Goal: Transaction & Acquisition: Purchase product/service

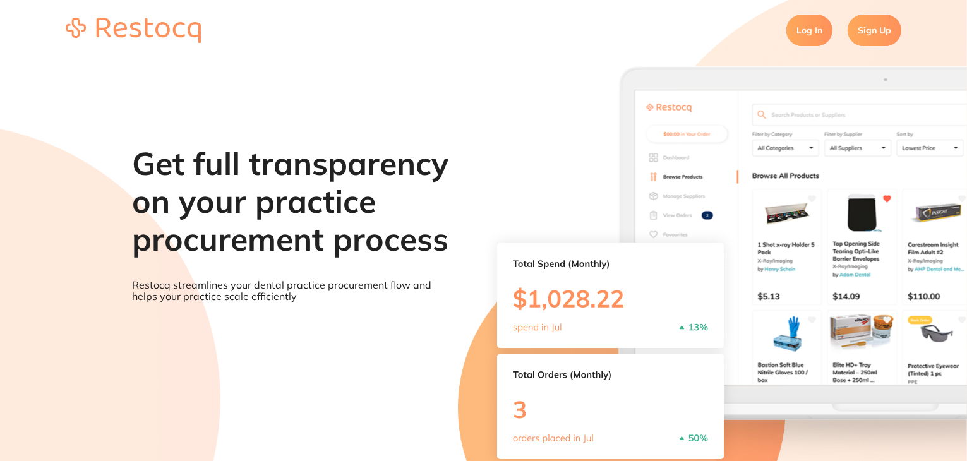
click at [796, 31] on link "Log In" at bounding box center [810, 31] width 46 height 32
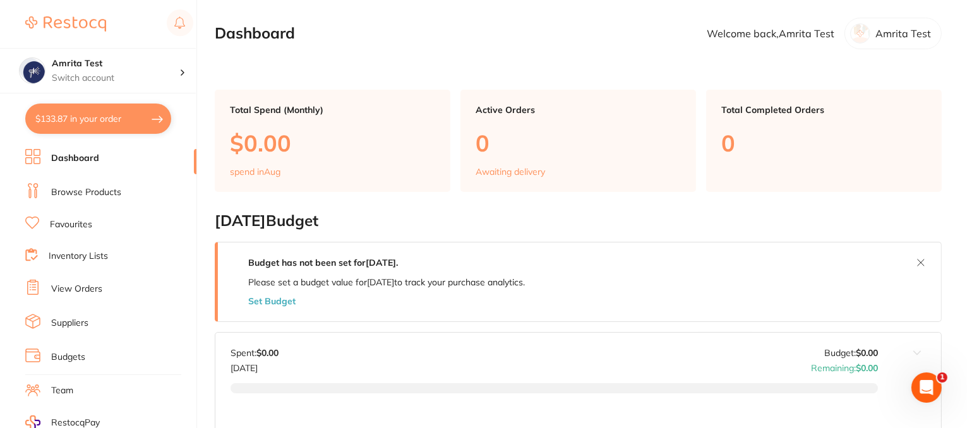
click at [78, 196] on link "Browse Products" at bounding box center [86, 192] width 70 height 13
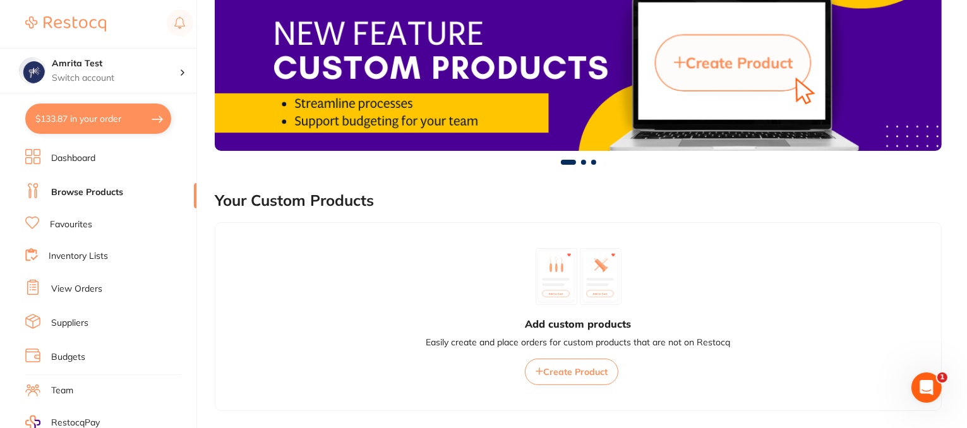
scroll to position [160, 0]
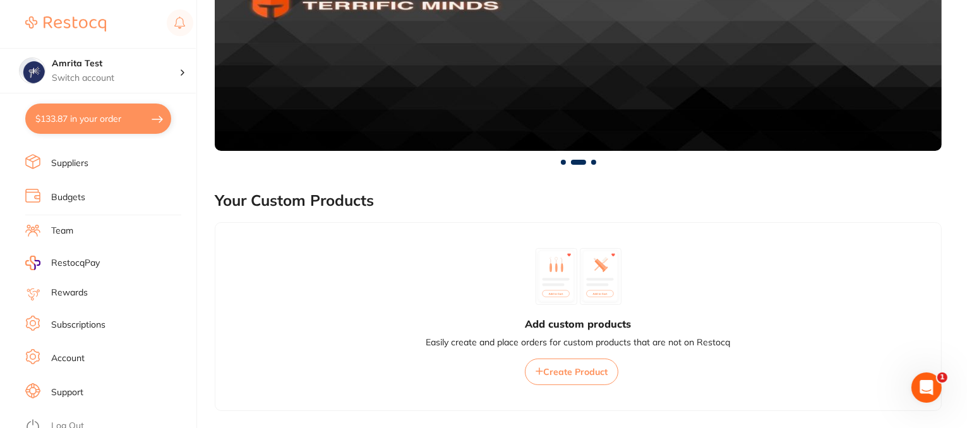
click at [112, 119] on button "$133.87 in your order" at bounding box center [98, 119] width 146 height 30
checkbox input "true"
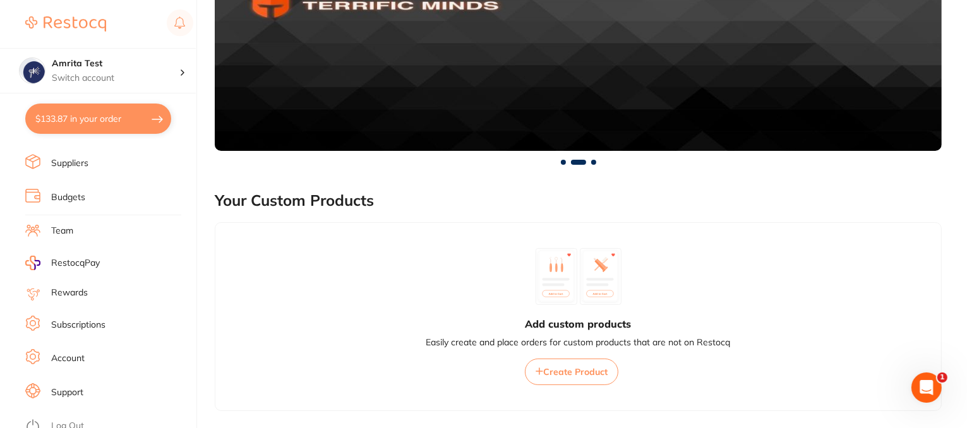
checkbox input "true"
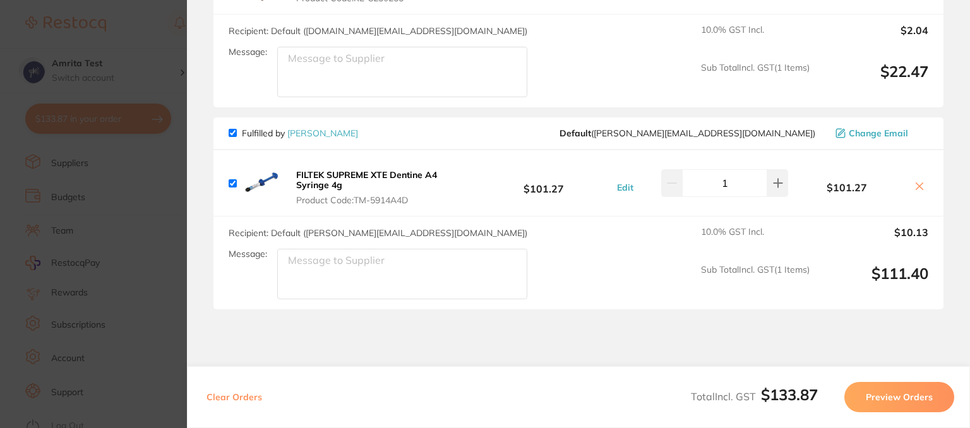
scroll to position [215, 0]
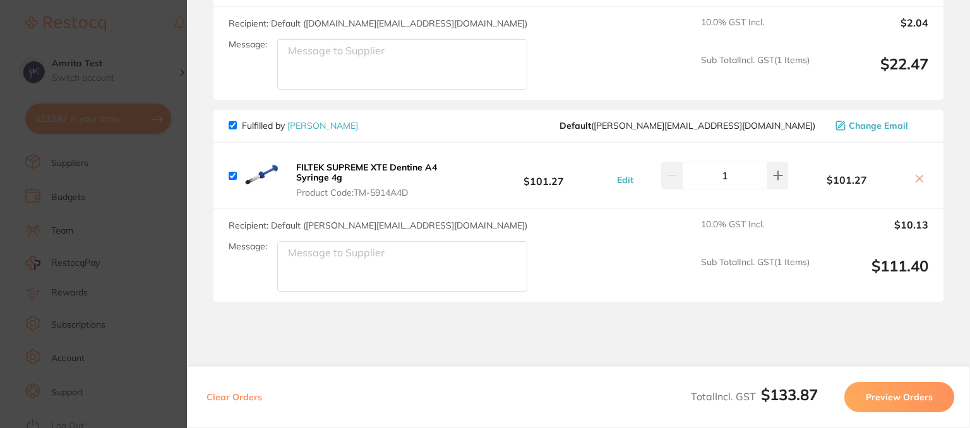
click at [884, 389] on button "Preview Orders" at bounding box center [900, 397] width 110 height 30
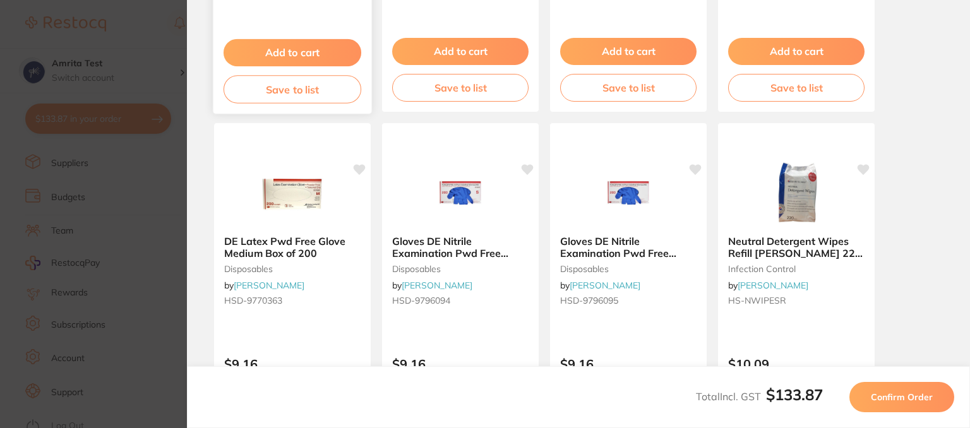
scroll to position [361, 0]
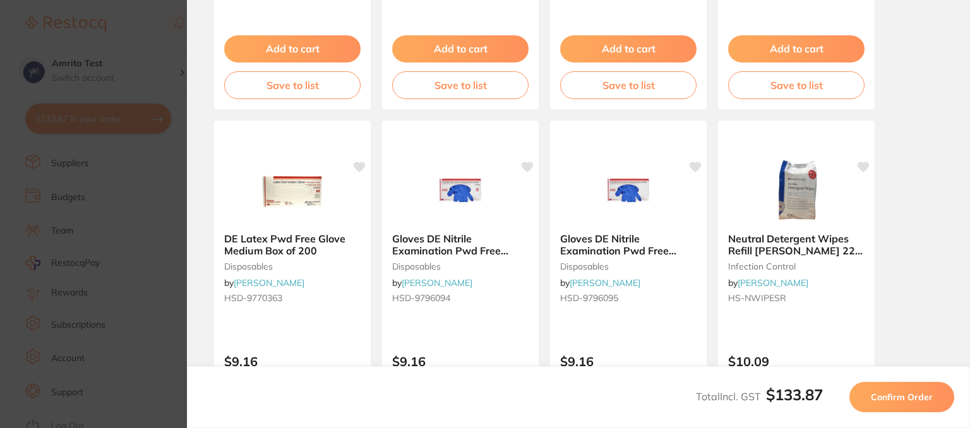
click at [203, 205] on section "Back Your orders are being processed and we will notify you once we have placed…" at bounding box center [578, 214] width 783 height 428
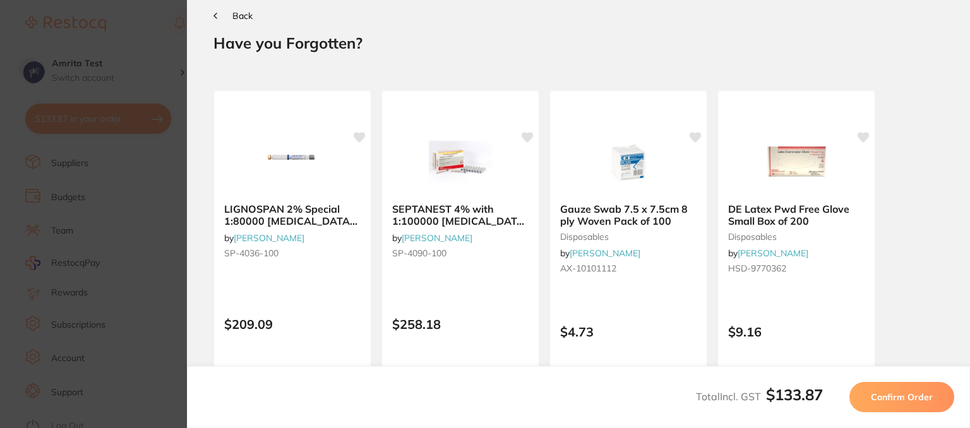
scroll to position [9, 0]
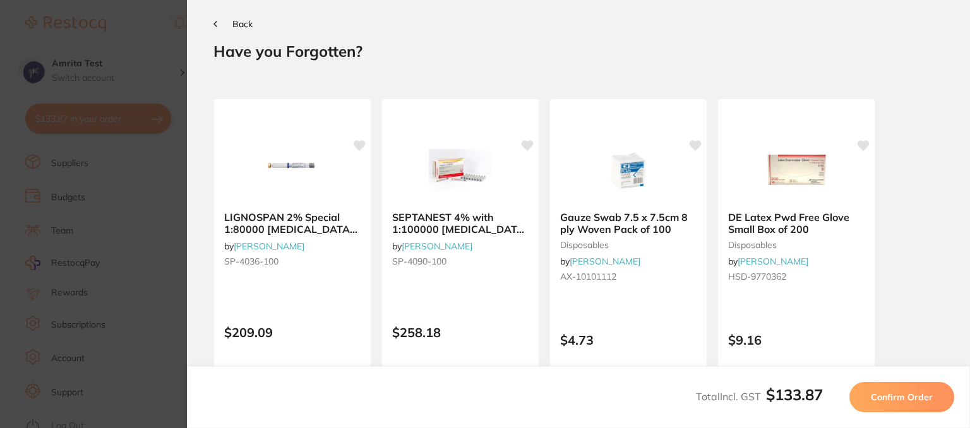
click at [200, 82] on section "Back Your orders are being processed and we will notify you once we have placed…" at bounding box center [578, 214] width 783 height 428
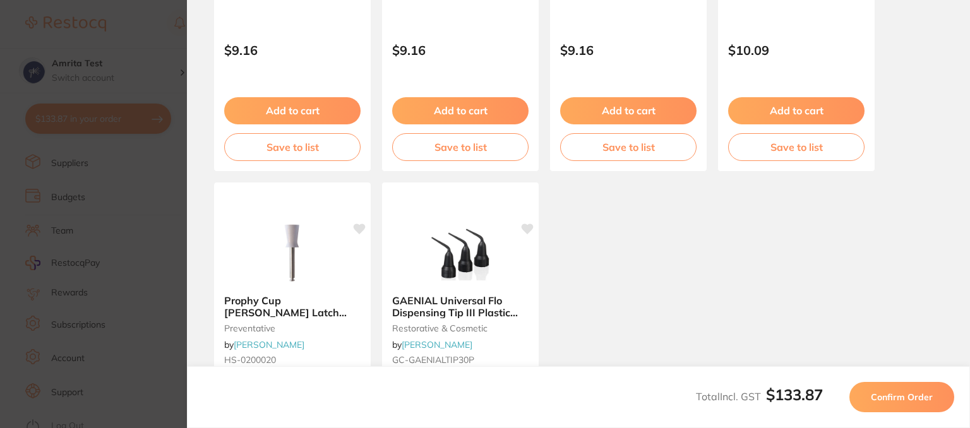
scroll to position [879, 0]
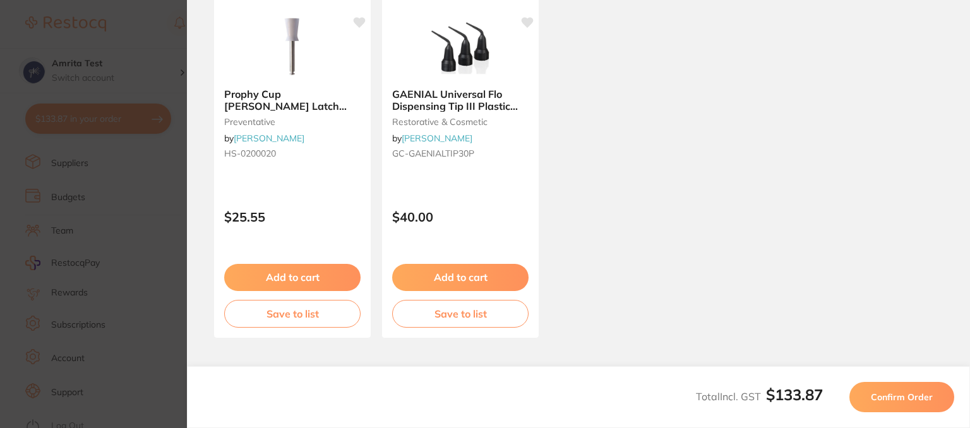
click at [167, 330] on section "Update RRP Set your pre negotiated price for this item. Item Agreed RRP (excl. …" at bounding box center [485, 214] width 970 height 428
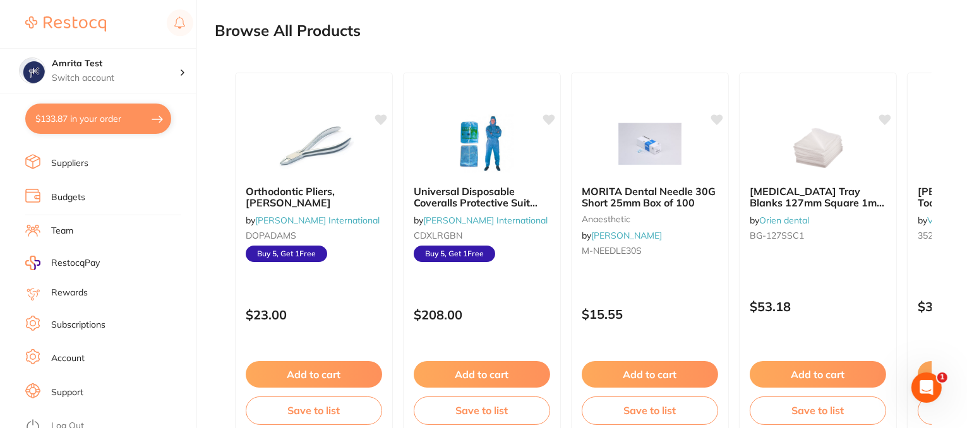
scroll to position [608, 0]
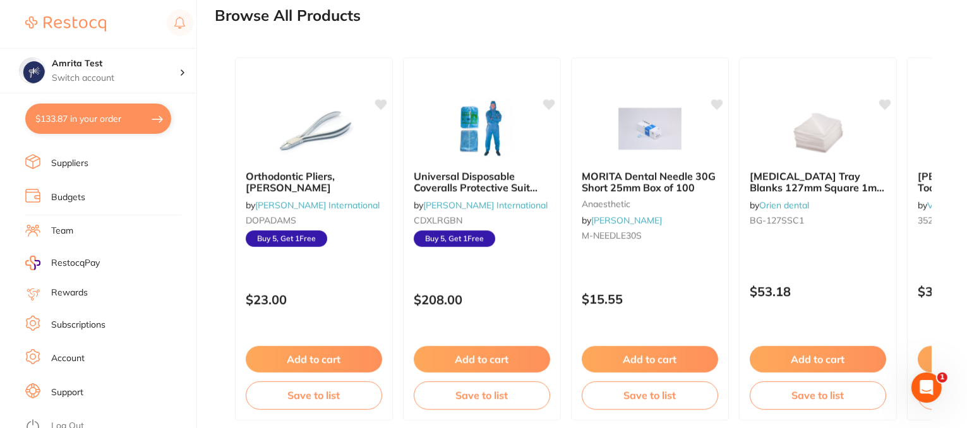
click at [929, 390] on icon "Open Intercom Messenger" at bounding box center [926, 387] width 21 height 21
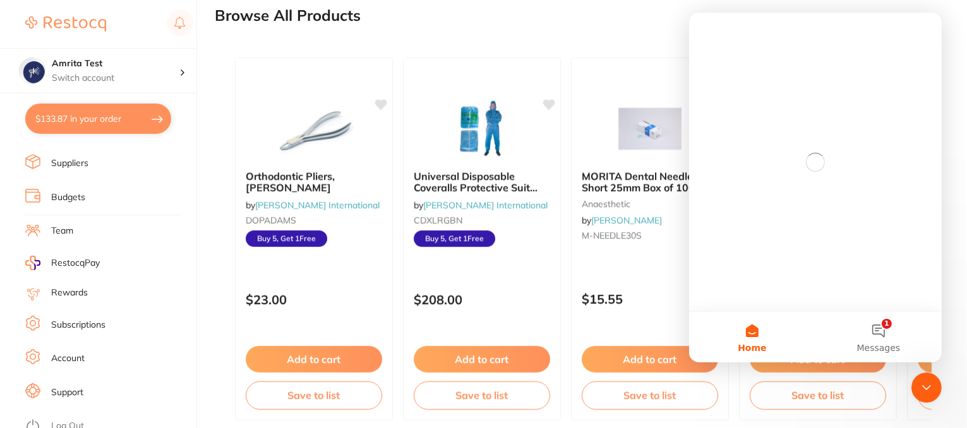
scroll to position [0, 0]
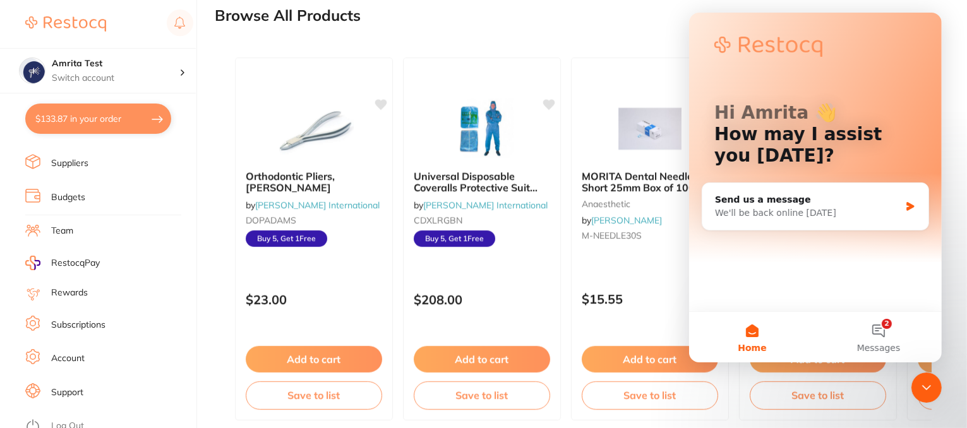
click at [231, 94] on div "Orthodontic Pliers, [PERSON_NAME] by [PERSON_NAME] International DOPADAMS Buy 5…" at bounding box center [578, 239] width 707 height 384
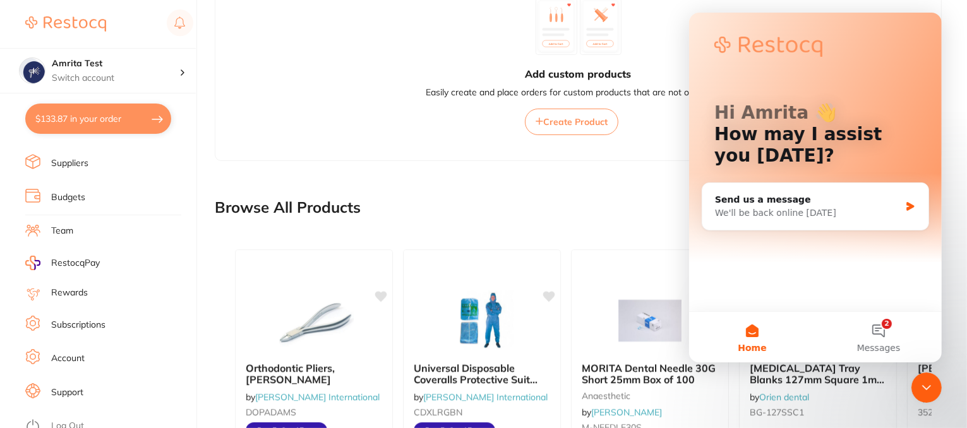
scroll to position [416, 0]
click at [926, 383] on icon "Close Intercom Messenger" at bounding box center [926, 387] width 15 height 15
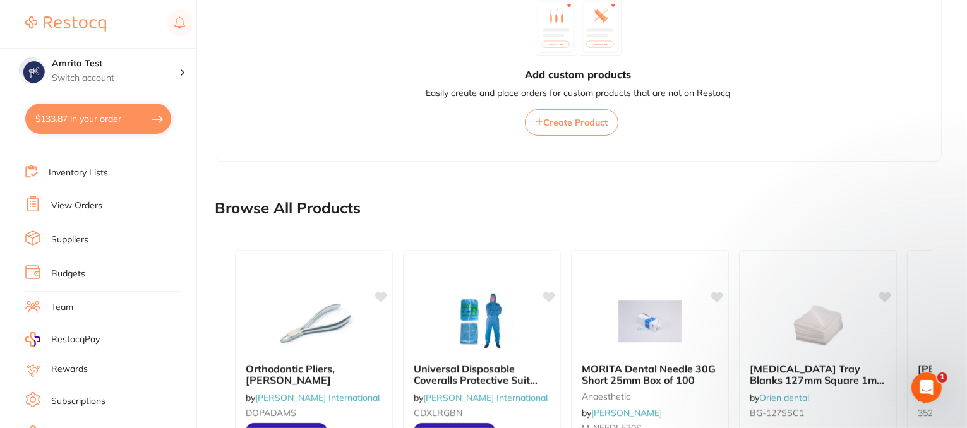
scroll to position [0, 0]
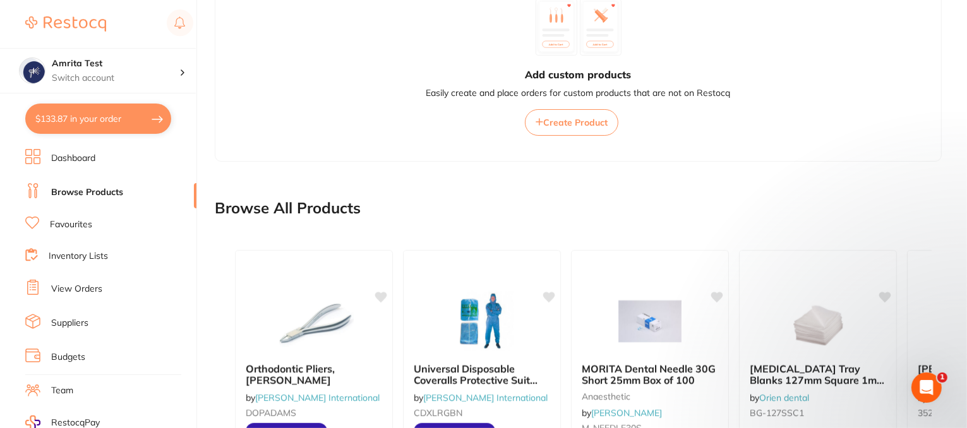
click at [71, 193] on link "Browse Products" at bounding box center [87, 192] width 72 height 13
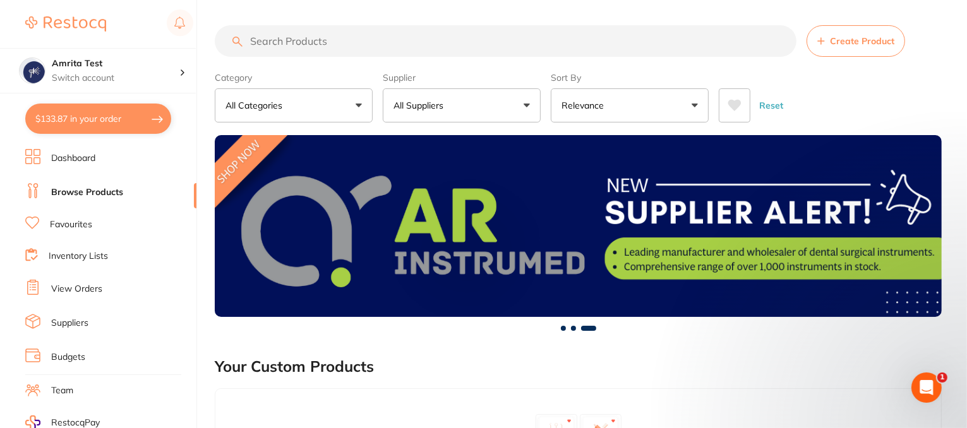
click at [365, 65] on section "Create Product Category All Categories All Categories 3D Printing anaesthetic a…" at bounding box center [578, 73] width 727 height 97
click at [329, 42] on input "search" at bounding box center [506, 41] width 582 height 32
